Goal: Task Accomplishment & Management: Use online tool/utility

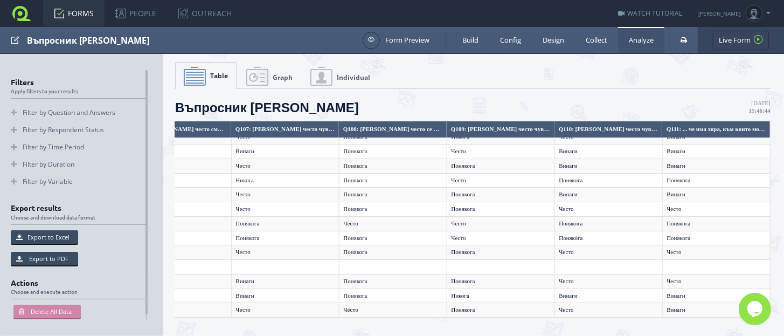
scroll to position [45, 14539]
drag, startPoint x: 730, startPoint y: 311, endPoint x: 3, endPoint y: 19, distance: 784.1
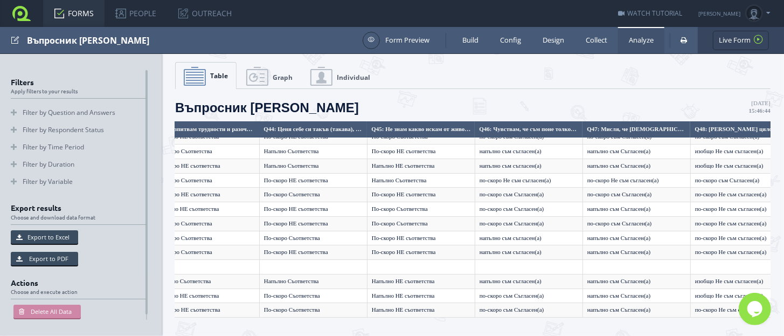
scroll to position [45, 5129]
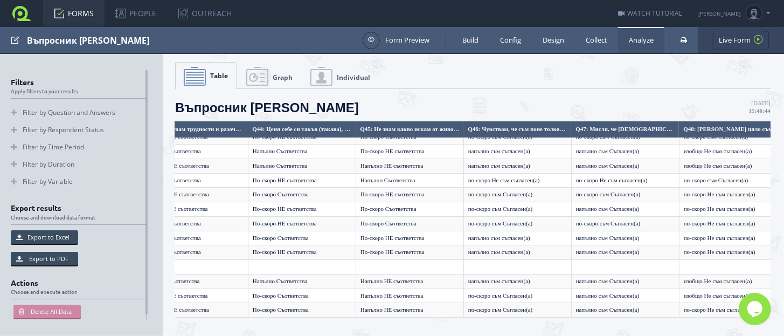
click at [74, 16] on link "FORMS" at bounding box center [73, 13] width 61 height 27
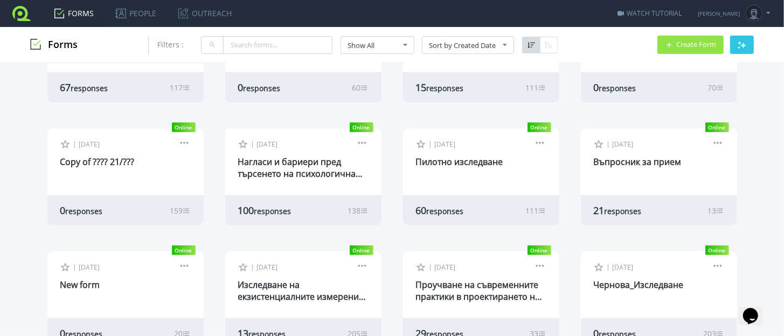
scroll to position [134, 0]
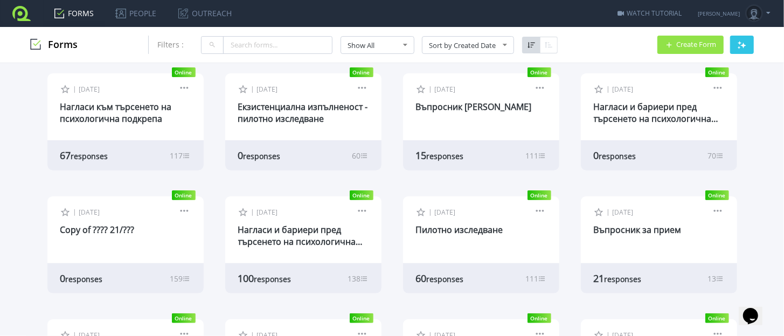
drag, startPoint x: 754, startPoint y: 93, endPoint x: 725, endPoint y: 105, distance: 31.6
click at [754, 93] on div "Online Offline | Apr 29, 2025 Edit Form Design Collect Results Preview 1" at bounding box center [392, 257] width 754 height 657
click at [596, 232] on link "Въпросник за прием" at bounding box center [638, 230] width 88 height 12
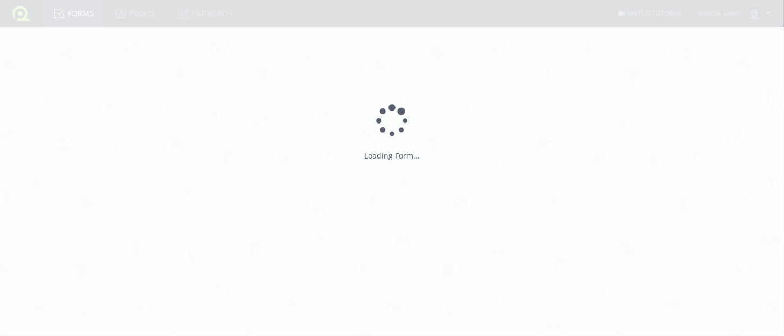
type input "Въпросник за прием"
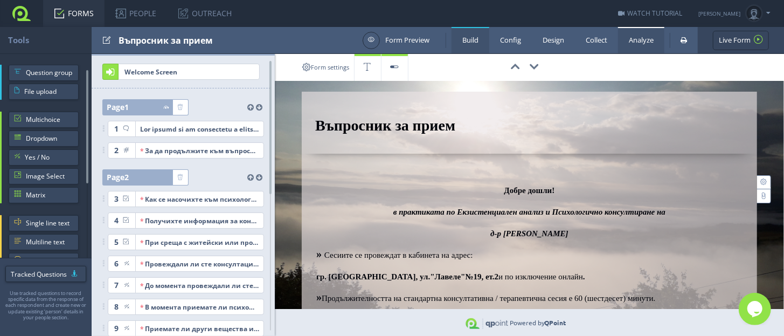
click at [644, 45] on link "Analyze" at bounding box center [641, 40] width 46 height 26
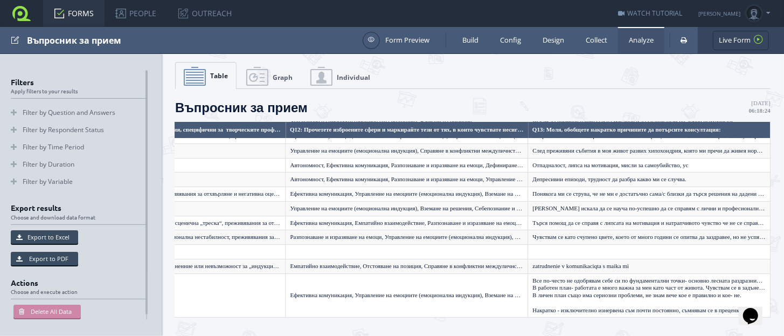
scroll to position [175, 1707]
